Goal: Information Seeking & Learning: Find specific fact

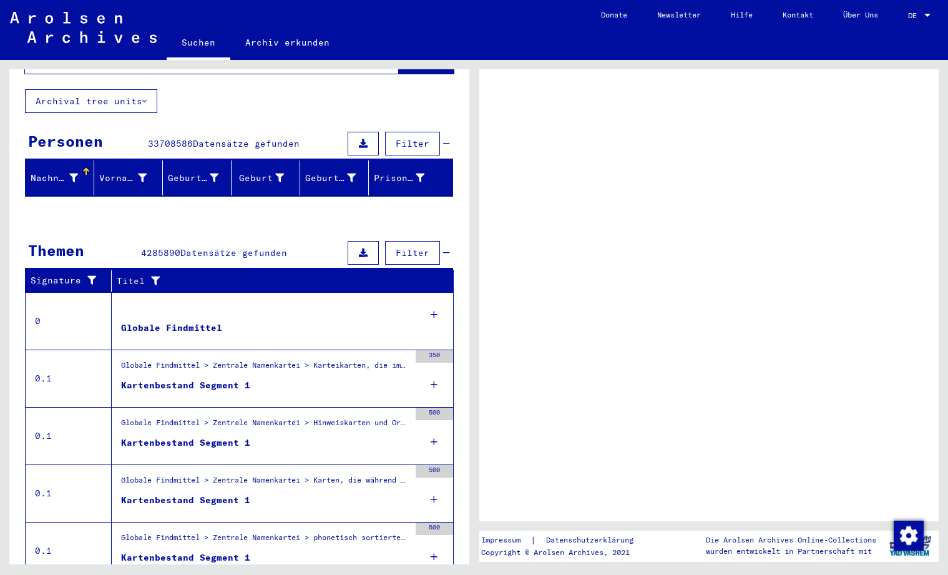
scroll to position [109, 0]
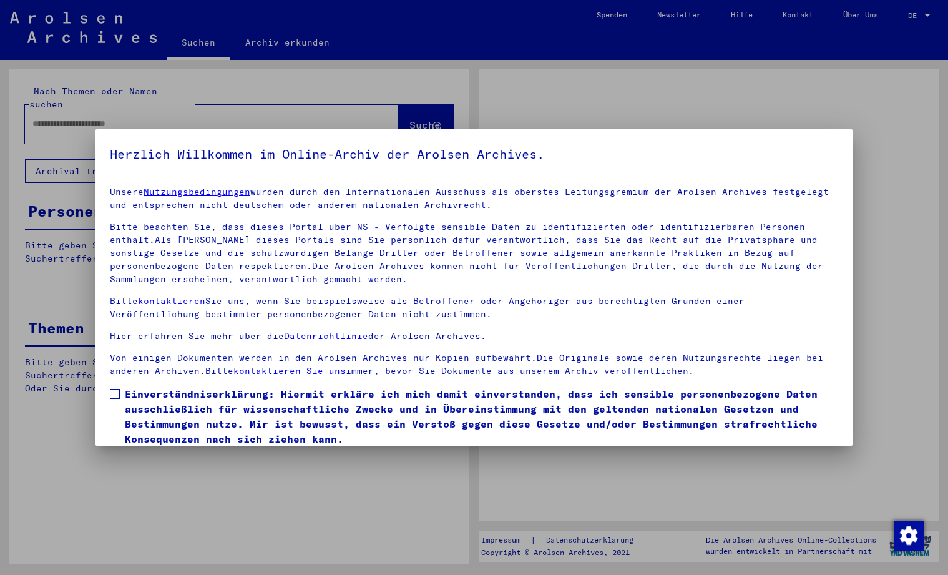
type input "********"
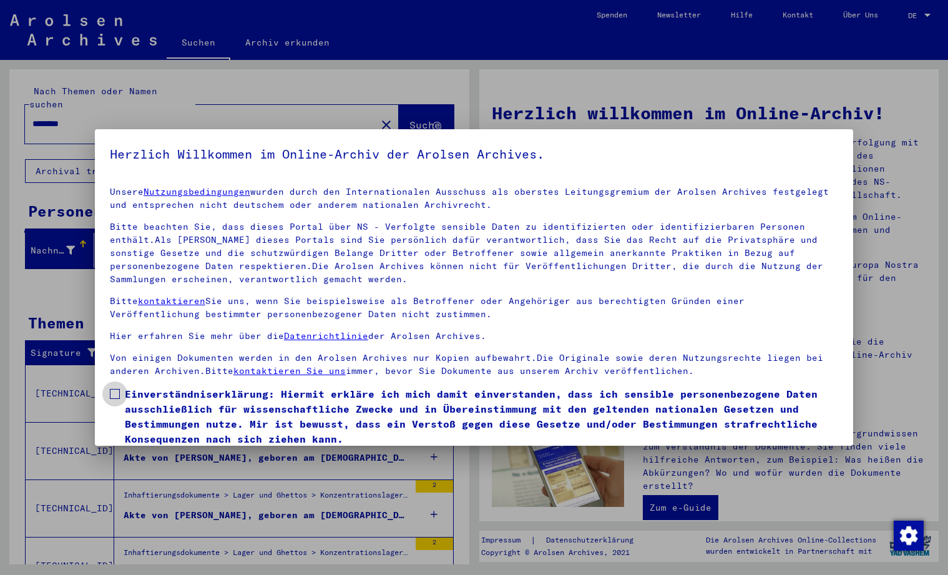
click at [115, 391] on span at bounding box center [115, 394] width 10 height 10
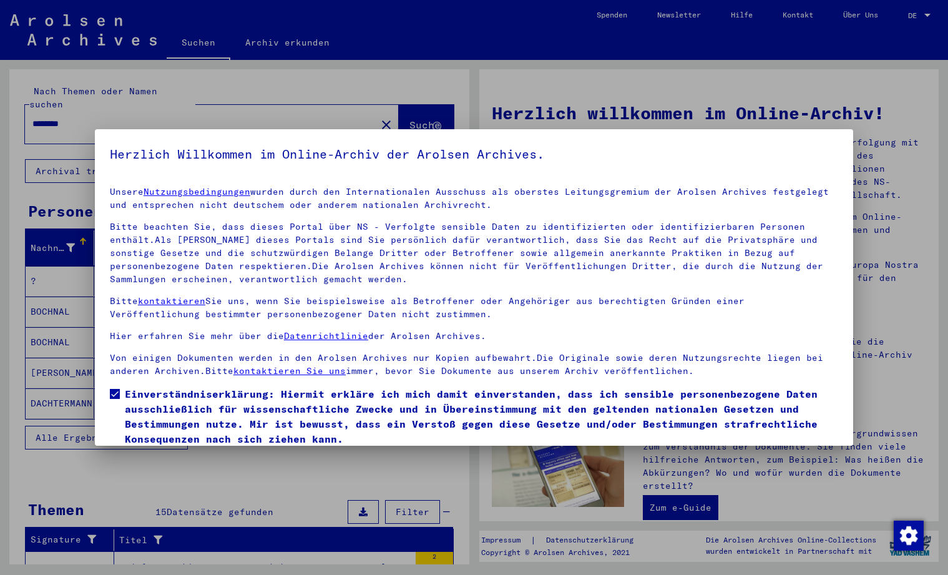
scroll to position [46, 0]
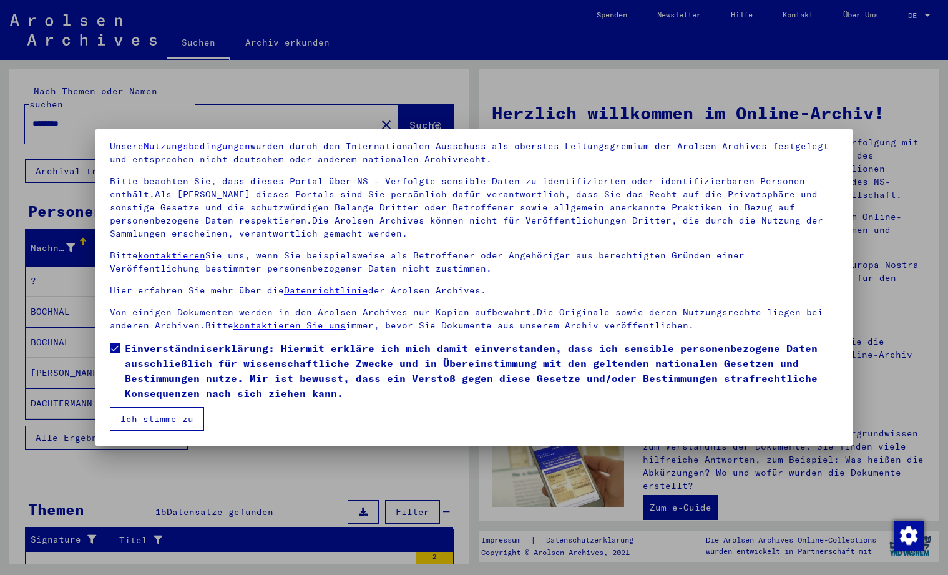
click at [178, 417] on button "Ich stimme zu" at bounding box center [157, 419] width 94 height 24
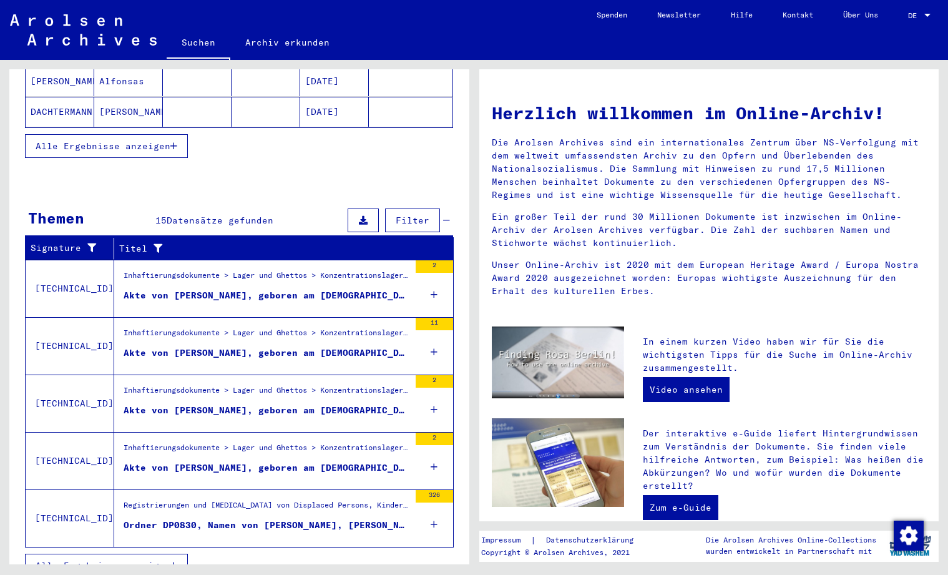
scroll to position [298, 0]
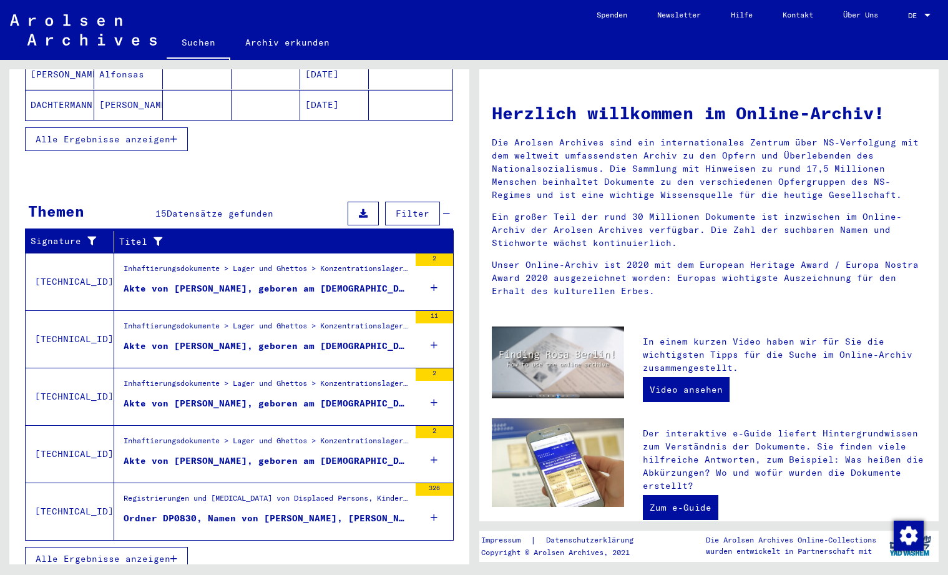
click at [299, 440] on mat-grid-list "Inhaftierungsdokumente > Lager und Ghettos > Konzentrationslager [GEOGRAPHIC_DA…" at bounding box center [267, 454] width 286 height 38
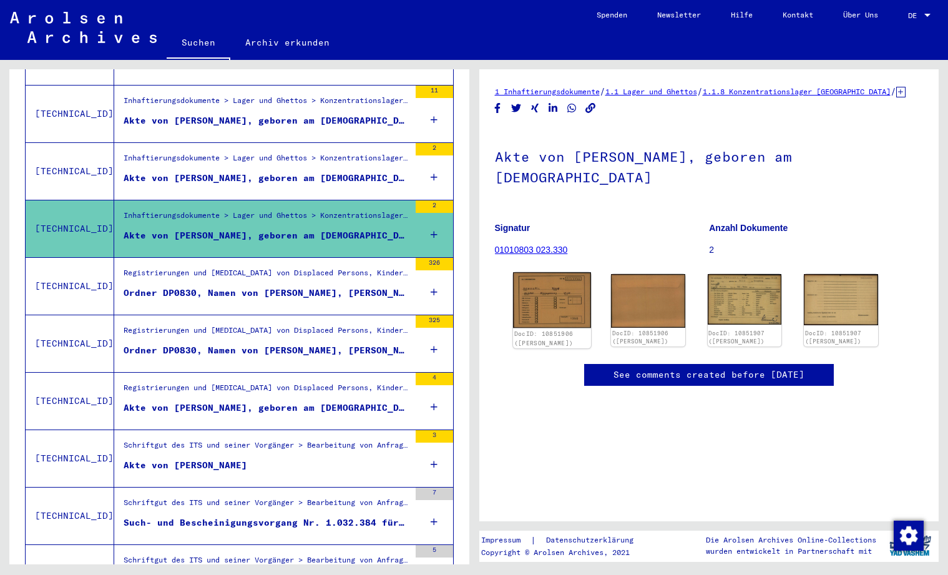
click at [566, 293] on img at bounding box center [552, 300] width 78 height 56
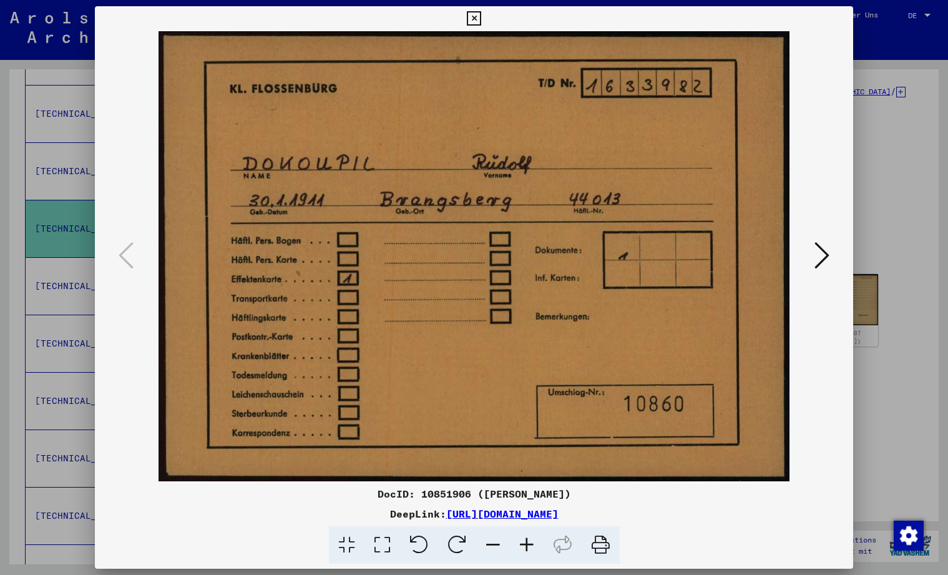
click at [824, 251] on icon at bounding box center [821, 255] width 15 height 30
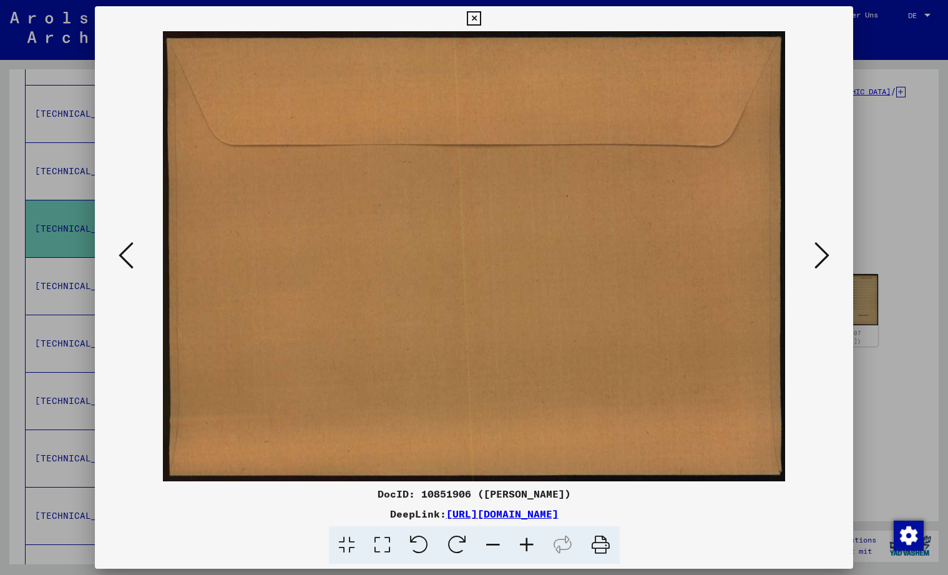
click at [824, 251] on icon at bounding box center [821, 255] width 15 height 30
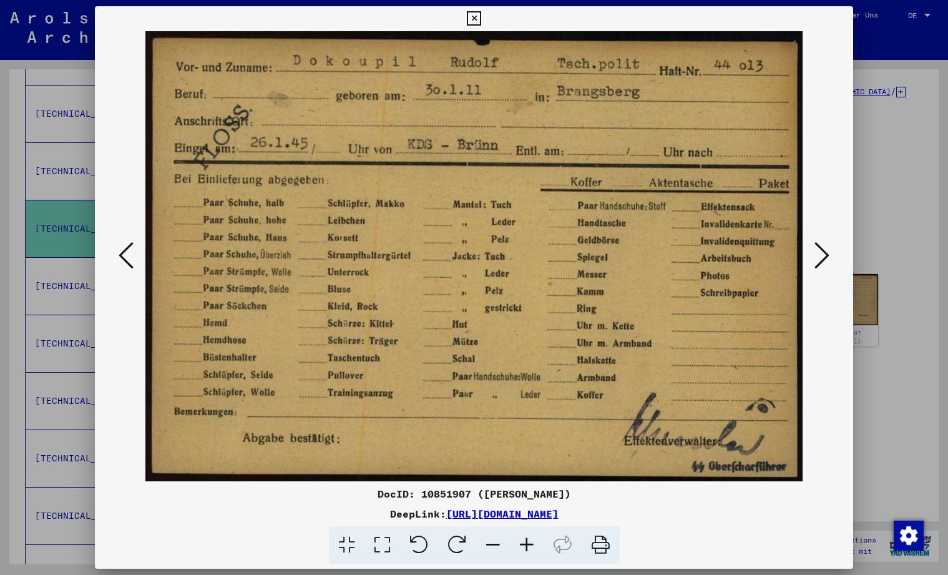
click at [824, 251] on icon at bounding box center [821, 255] width 15 height 30
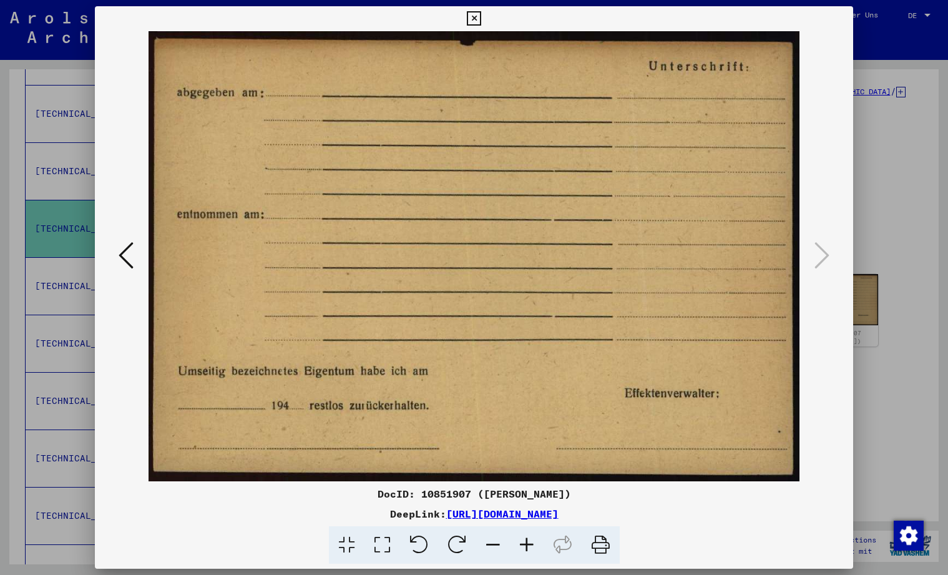
click at [481, 16] on icon at bounding box center [474, 18] width 14 height 15
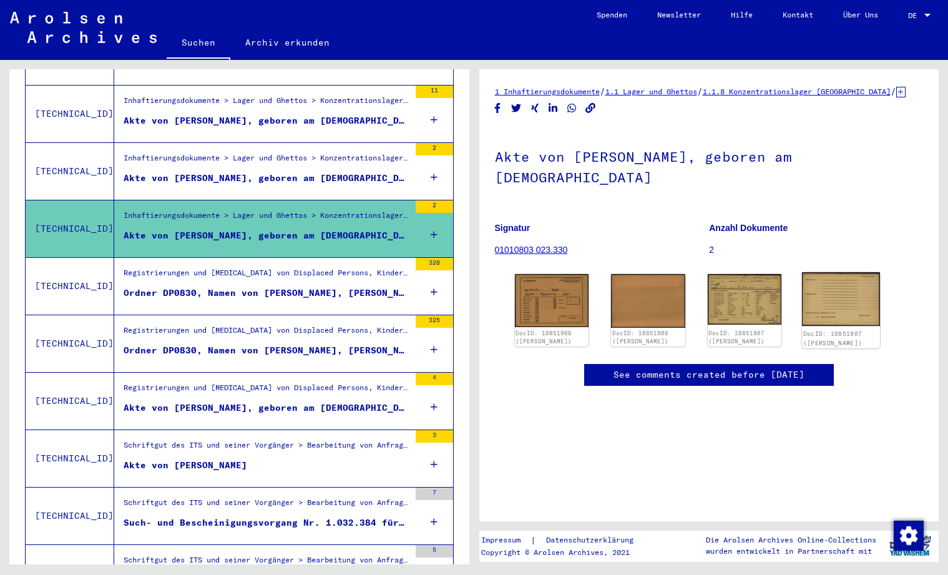
click at [830, 283] on img at bounding box center [841, 299] width 78 height 54
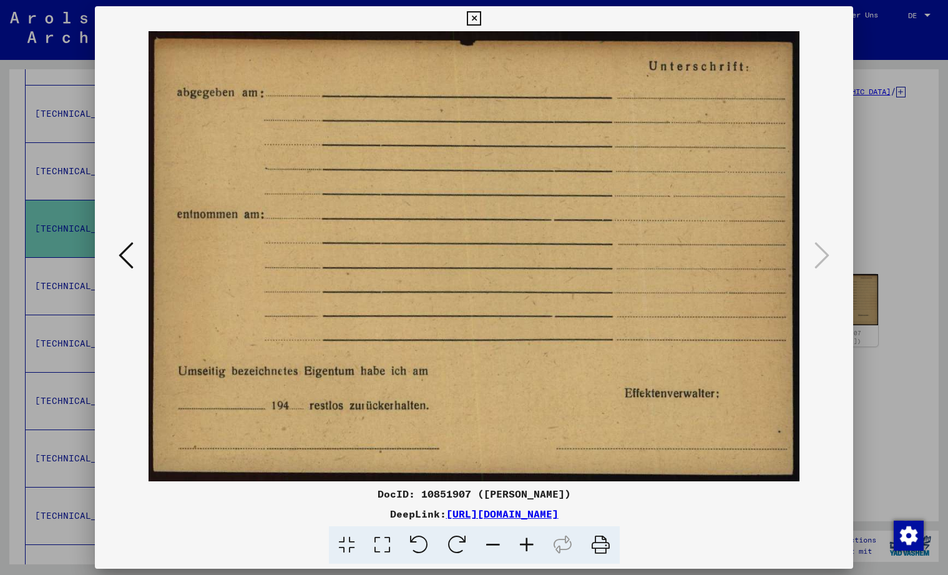
click at [110, 254] on div at bounding box center [474, 256] width 758 height 450
click at [119, 253] on icon at bounding box center [126, 255] width 15 height 30
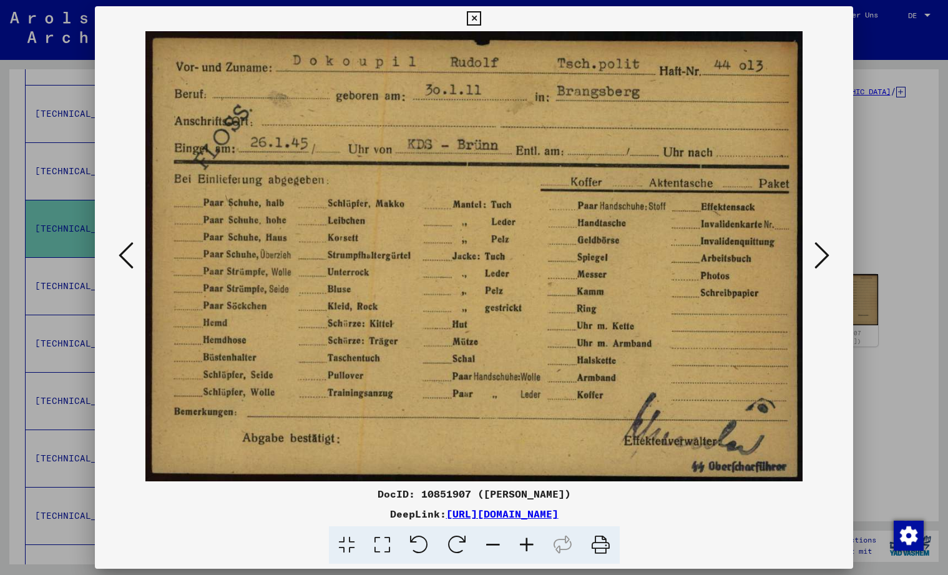
click at [119, 253] on icon at bounding box center [126, 255] width 15 height 30
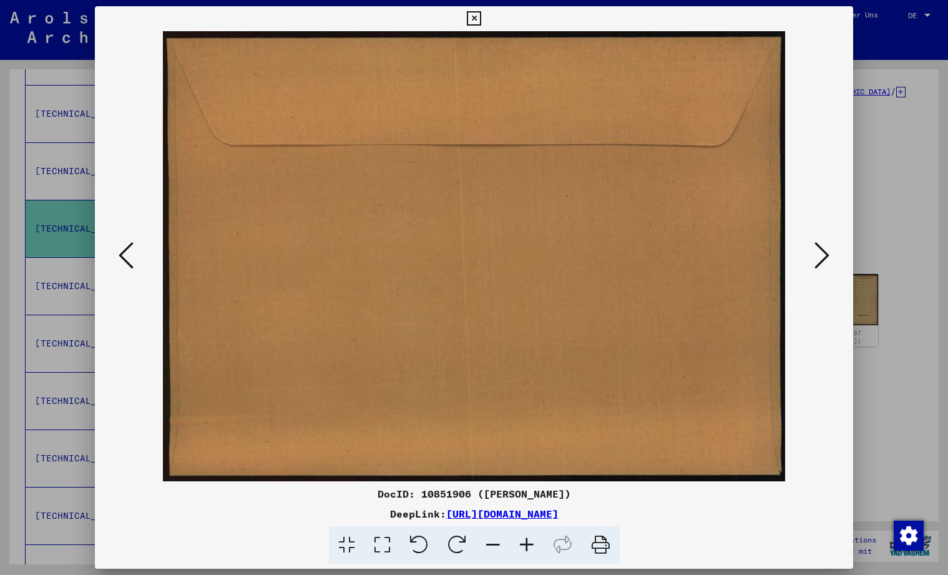
click at [119, 253] on icon at bounding box center [126, 255] width 15 height 30
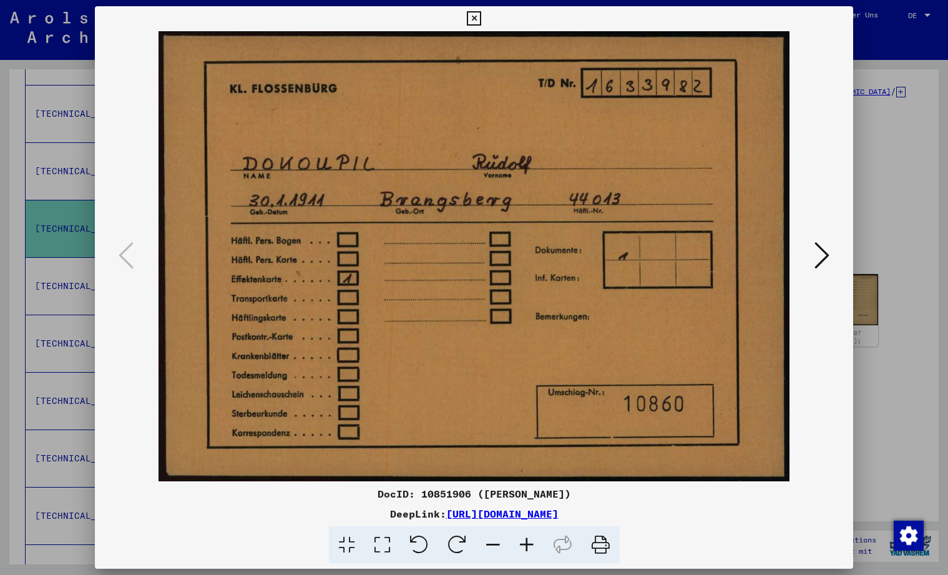
click at [481, 14] on icon at bounding box center [474, 18] width 14 height 15
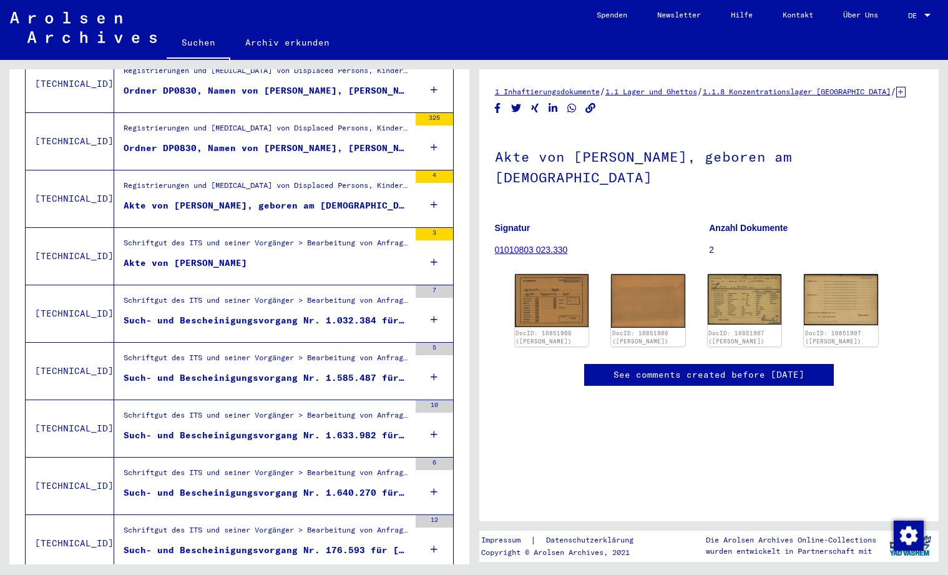
scroll to position [682, 0]
